Goal: Check status: Check status

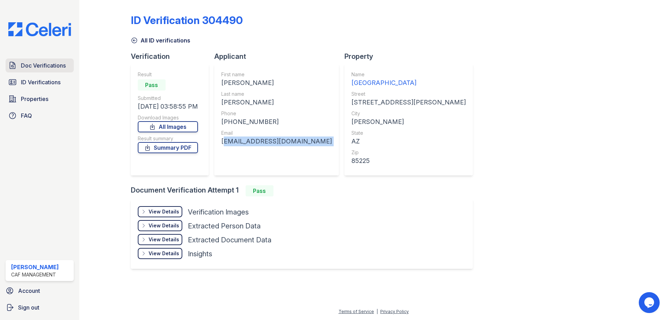
click at [36, 66] on span "Doc Verifications" at bounding box center [43, 65] width 45 height 8
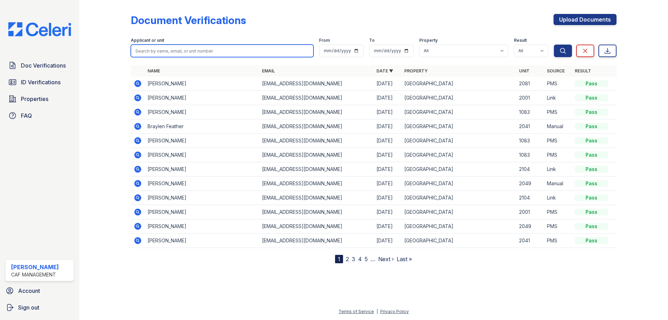
click at [146, 47] on input "search" at bounding box center [222, 51] width 183 height 13
type input "lucero"
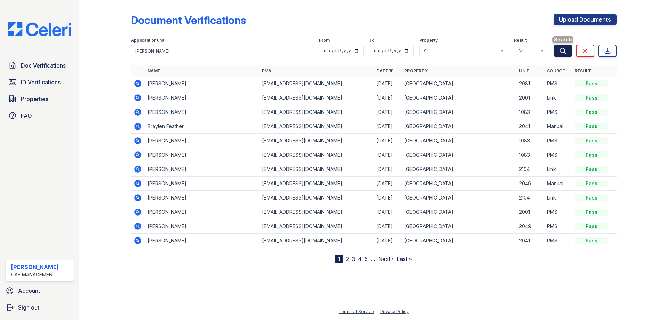
click at [561, 50] on icon "submit" at bounding box center [562, 50] width 7 height 7
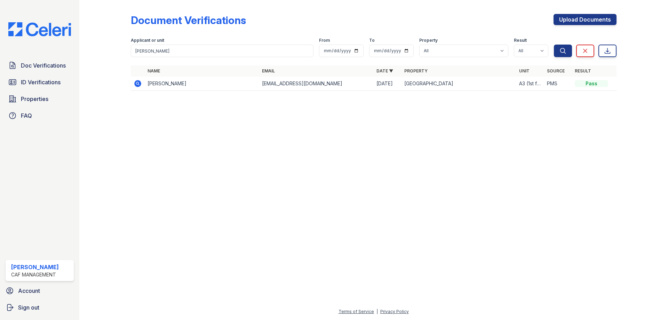
click at [137, 84] on icon at bounding box center [138, 83] width 8 height 8
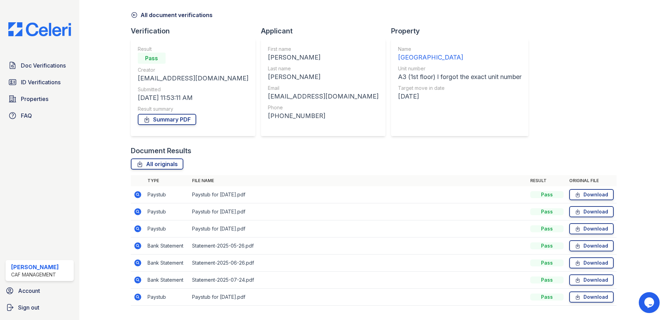
scroll to position [42, 0]
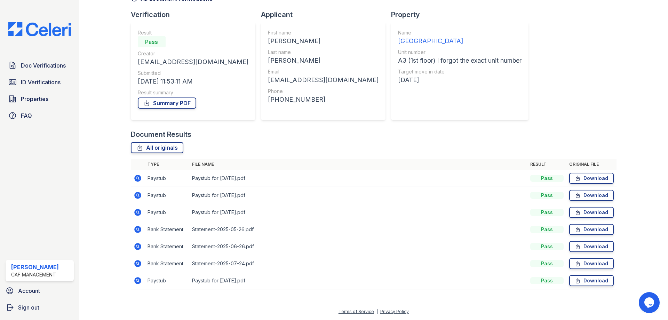
click at [138, 197] on icon at bounding box center [137, 195] width 7 height 7
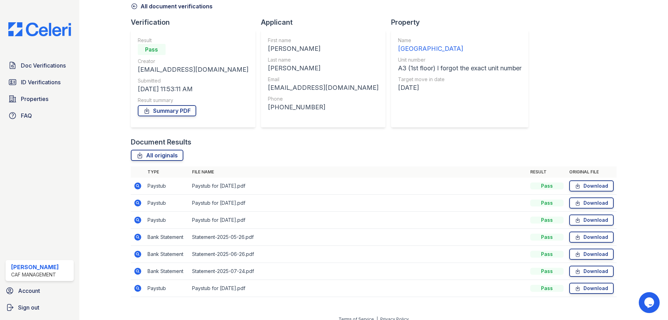
scroll to position [42, 0]
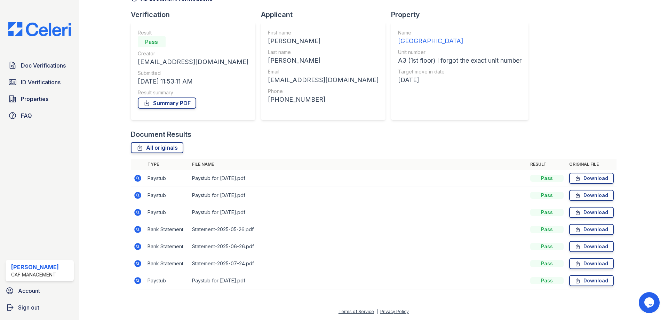
click at [136, 280] on icon at bounding box center [138, 280] width 8 height 8
click at [138, 195] on icon at bounding box center [137, 195] width 7 height 7
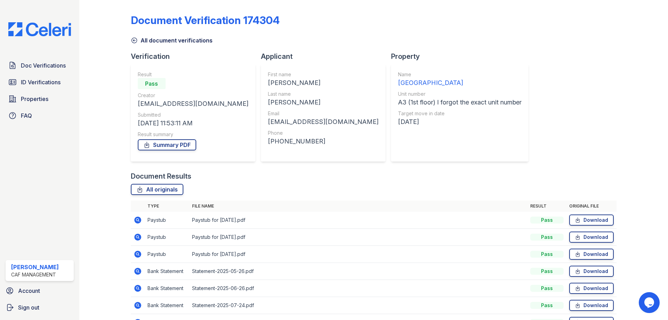
click at [137, 254] on icon at bounding box center [137, 253] width 2 height 2
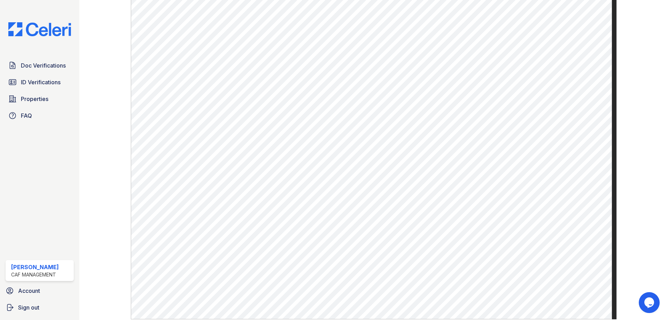
scroll to position [299, 0]
